Goal: Task Accomplishment & Management: Use online tool/utility

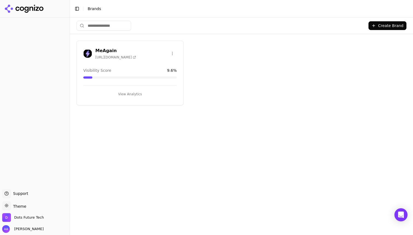
click at [104, 53] on div "MeAgain [URL][DOMAIN_NAME]" at bounding box center [115, 54] width 41 height 12
click at [102, 50] on h3 "MeAgain" at bounding box center [115, 51] width 41 height 7
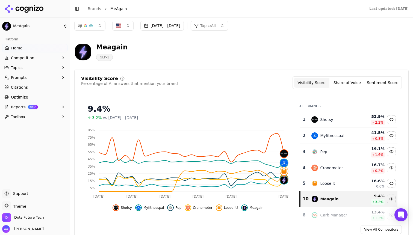
click at [130, 210] on span "Shotsy" at bounding box center [126, 208] width 11 height 4
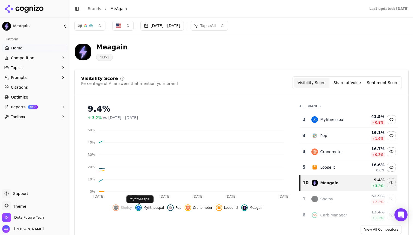
click at [155, 208] on span "Myfitnesspal" at bounding box center [153, 208] width 21 height 4
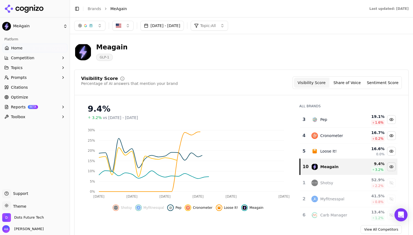
click at [178, 208] on span "Pep" at bounding box center [178, 208] width 6 height 4
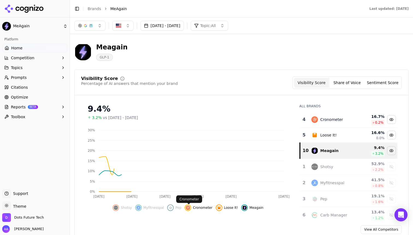
click at [201, 208] on span "Cronometer" at bounding box center [202, 208] width 19 height 4
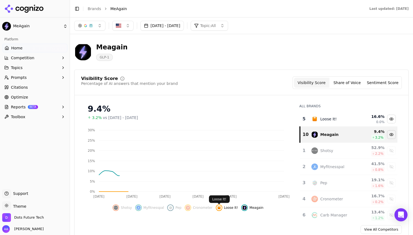
click at [225, 208] on span "Loose It!" at bounding box center [231, 208] width 14 height 4
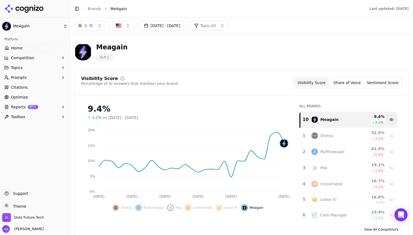
click at [168, 28] on button "[DATE] - [DATE]" at bounding box center [161, 26] width 43 height 10
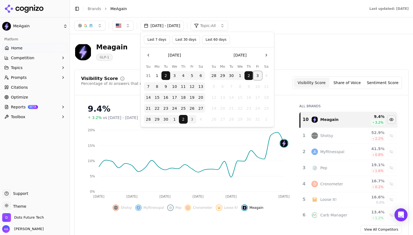
click at [256, 75] on button "3" at bounding box center [257, 75] width 9 height 9
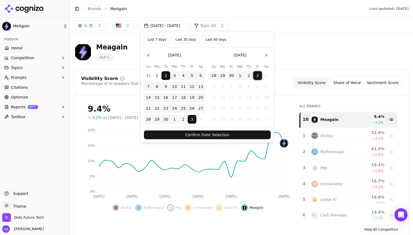
click at [244, 135] on button "Confirm Date Selection" at bounding box center [207, 135] width 127 height 9
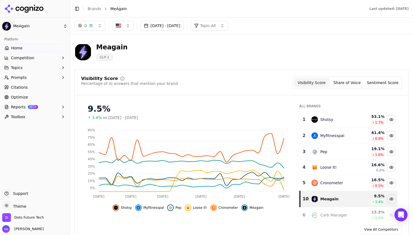
click at [128, 208] on span "Shotsy" at bounding box center [126, 208] width 11 height 4
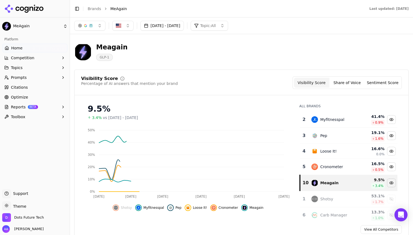
click at [153, 208] on span "Myfitnesspal" at bounding box center [153, 208] width 21 height 4
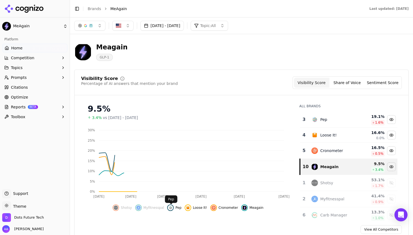
click at [180, 208] on span "Pep" at bounding box center [178, 208] width 6 height 4
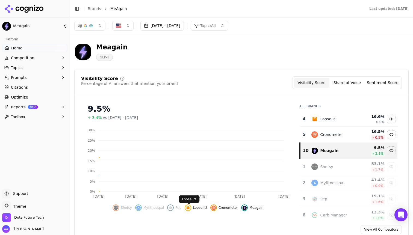
click at [198, 208] on span "Loose It!" at bounding box center [200, 208] width 14 height 4
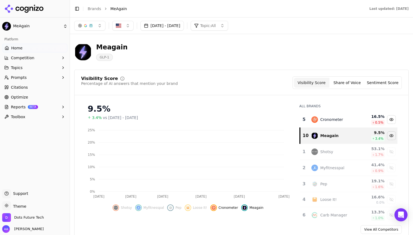
click at [213, 208] on img "Hide cronometer data" at bounding box center [214, 208] width 4 height 4
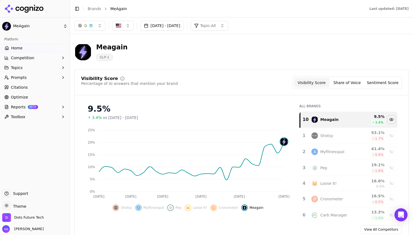
click at [196, 67] on header "Meagain GLP-1" at bounding box center [241, 54] width 334 height 31
click at [348, 85] on button "Share of Voice" at bounding box center [348, 83] width 36 height 10
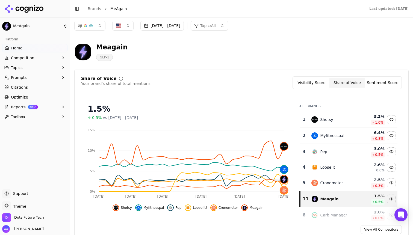
click at [383, 81] on button "Sentiment Score" at bounding box center [383, 83] width 36 height 10
